Goal: Check status

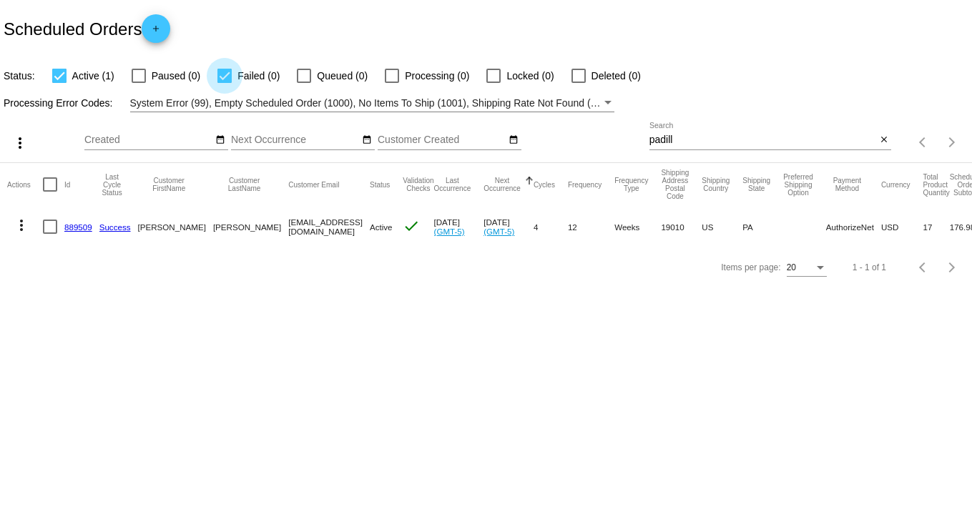
click at [224, 76] on div at bounding box center [224, 76] width 14 height 14
click at [224, 83] on input "Failed (0)" at bounding box center [224, 83] width 1 height 1
checkbox input "false"
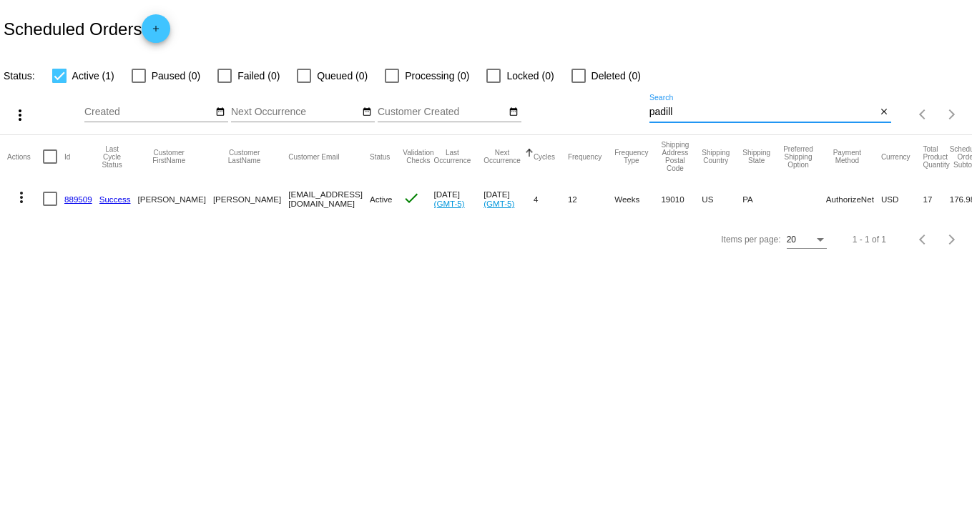
drag, startPoint x: 689, startPoint y: 112, endPoint x: 472, endPoint y: 122, distance: 217.6
click at [472, 122] on div "more_vert Sep Jan Feb Mar Apr 1" at bounding box center [486, 109] width 972 height 51
